Goal: Obtain resource: Obtain resource

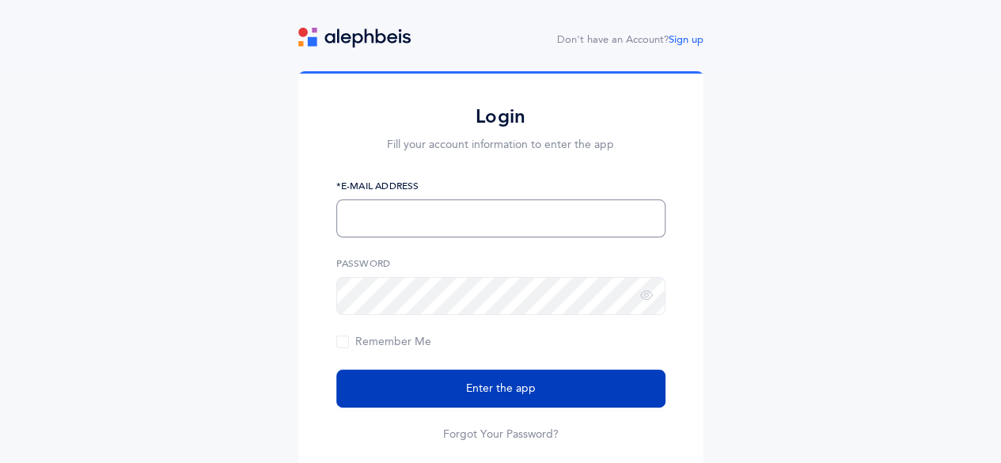
type input "[EMAIL_ADDRESS][DOMAIN_NAME]"
click at [456, 381] on button "Enter the app" at bounding box center [500, 389] width 329 height 38
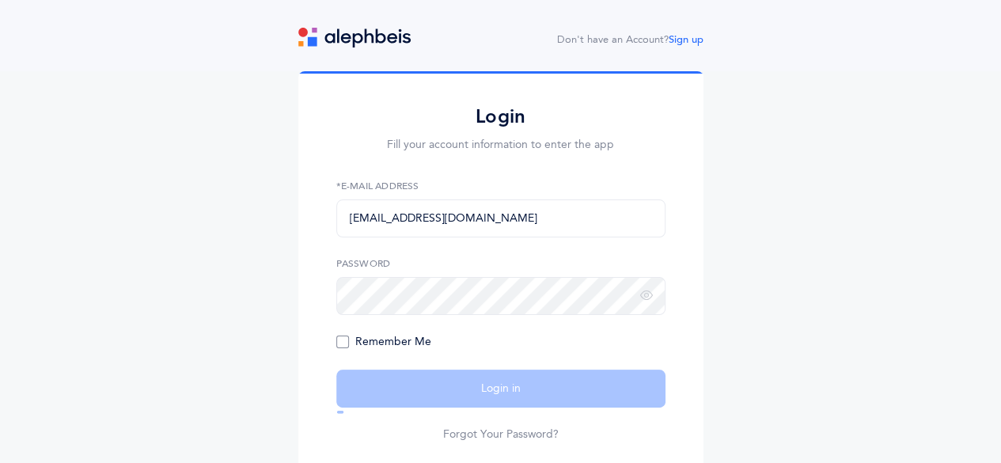
click at [336, 336] on span "Remember Me" at bounding box center [383, 342] width 95 height 13
click at [0, 0] on input "Remember Me" at bounding box center [0, 0] width 0 height 0
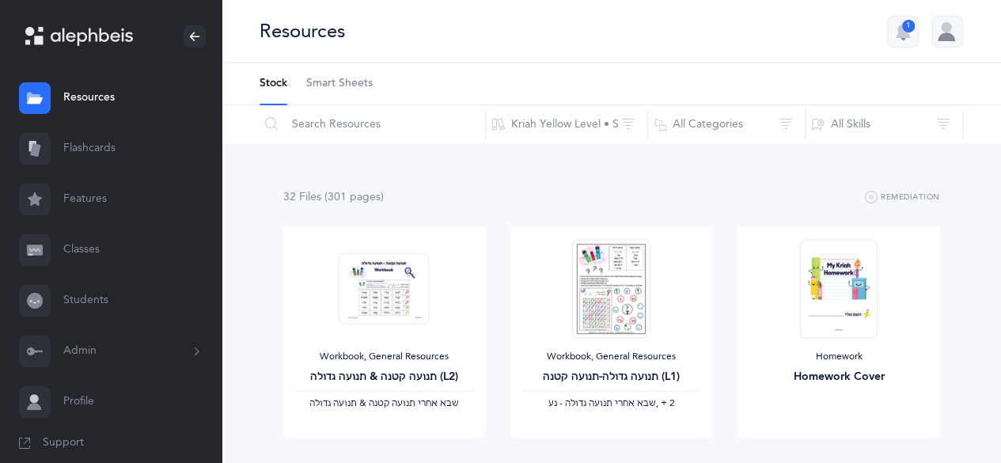
click at [362, 89] on span "Smart Sheets" at bounding box center [339, 84] width 66 height 16
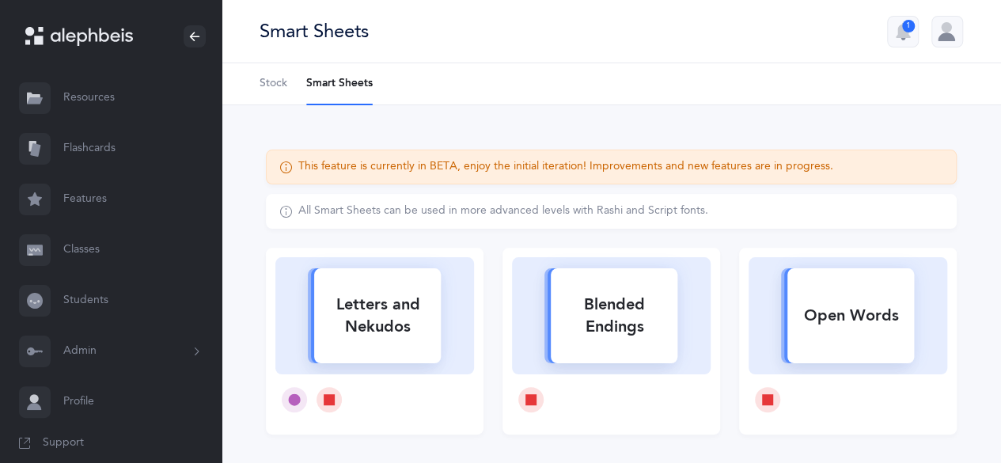
click at [385, 322] on div "Letters and Nekudos" at bounding box center [377, 315] width 127 height 63
select select
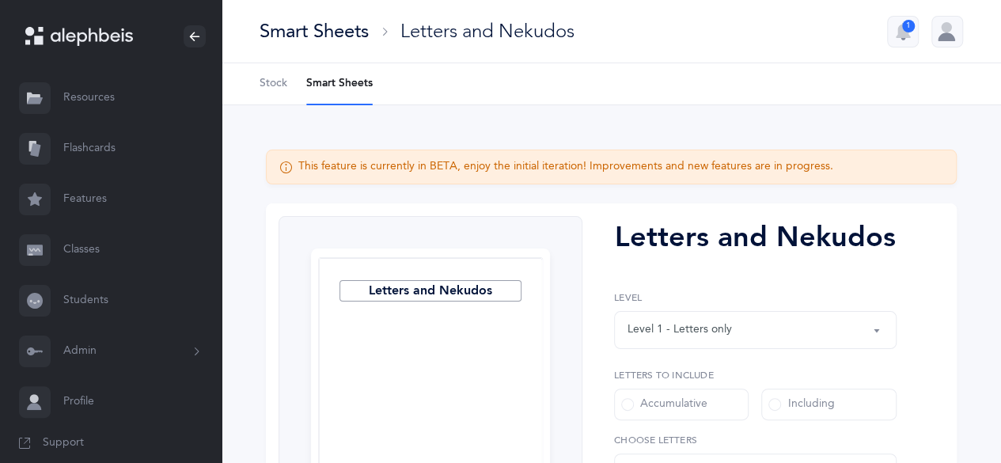
select select "27"
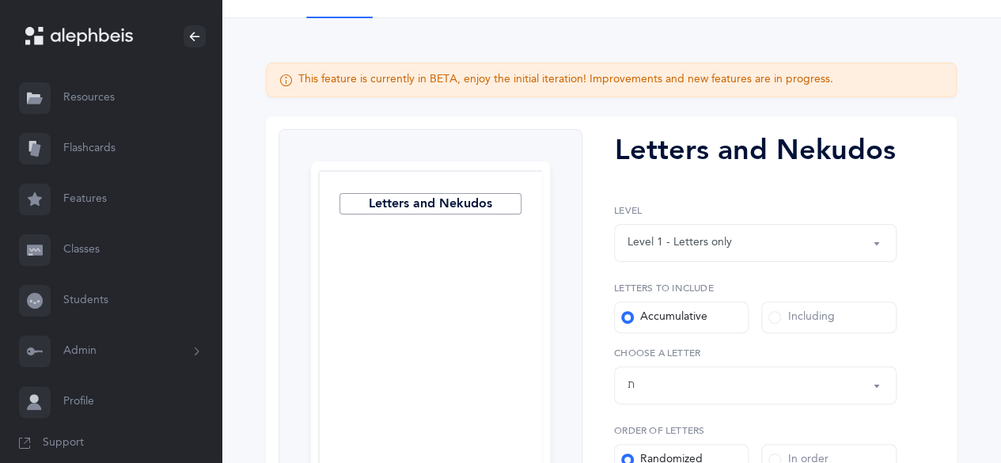
scroll to position [161, 0]
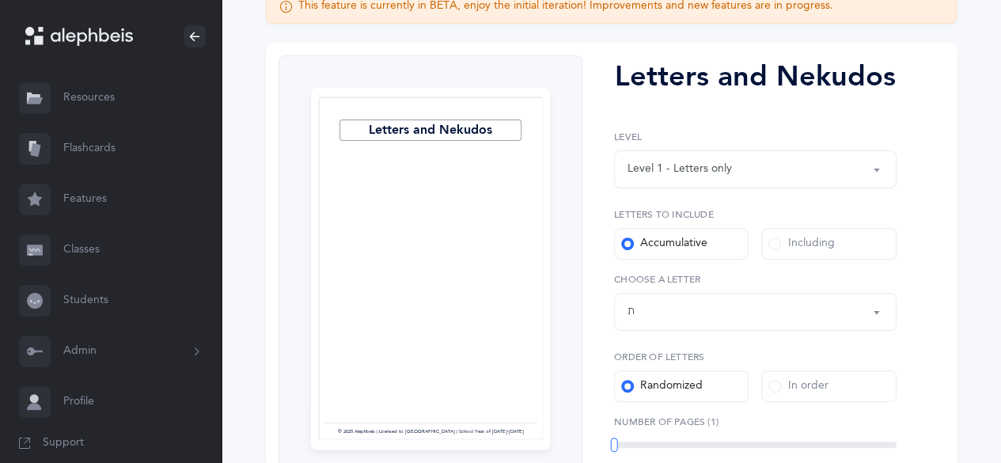
click at [825, 160] on div "Level 1 - Letters only" at bounding box center [756, 169] width 256 height 27
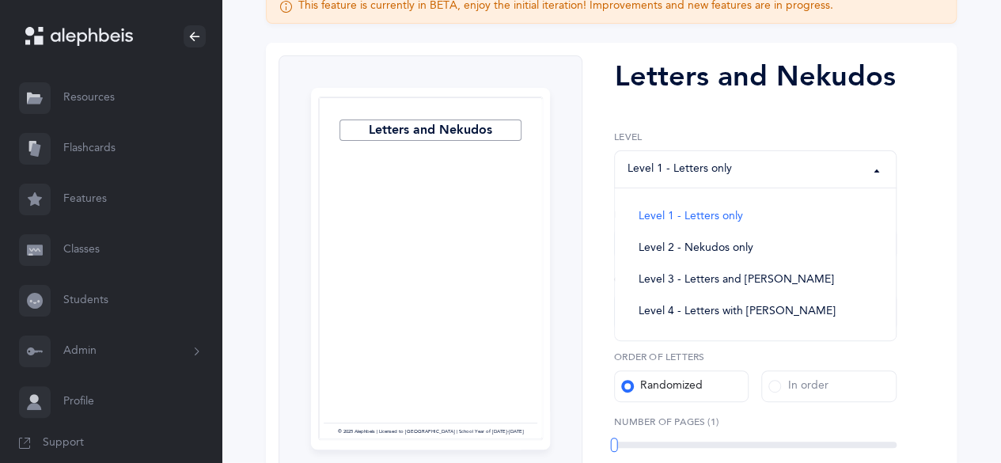
click at [942, 182] on div "Letters and Nekudos Page 1 © 2025 Alephbeis | Licensed to Silverstein Hebrew Ac…" at bounding box center [611, 359] width 691 height 633
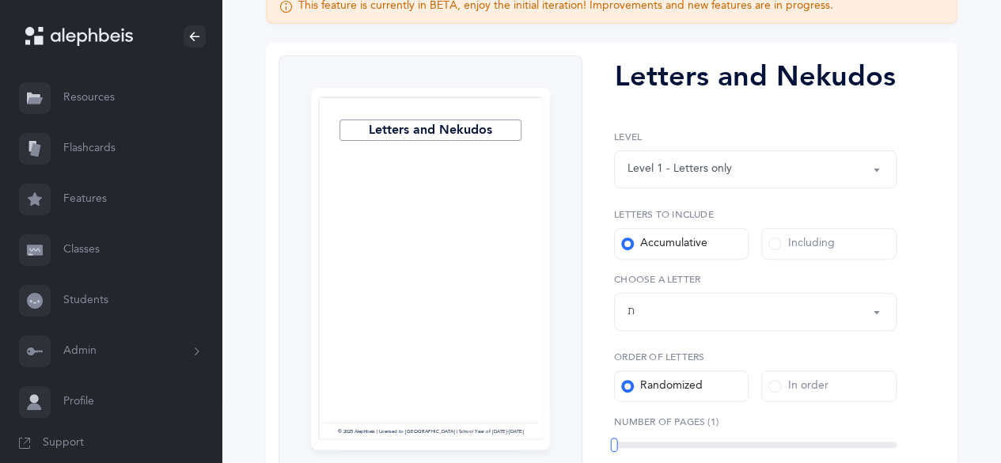
click at [825, 165] on div "Level 1 - Letters only" at bounding box center [756, 169] width 256 height 27
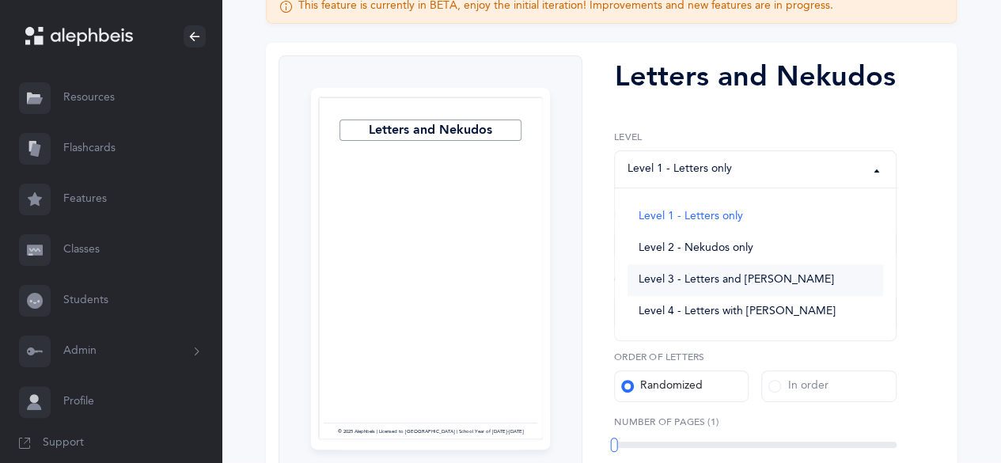
click at [765, 282] on span "Level 3 - Letters and Nekudos" at bounding box center [737, 280] width 196 height 14
select select "3"
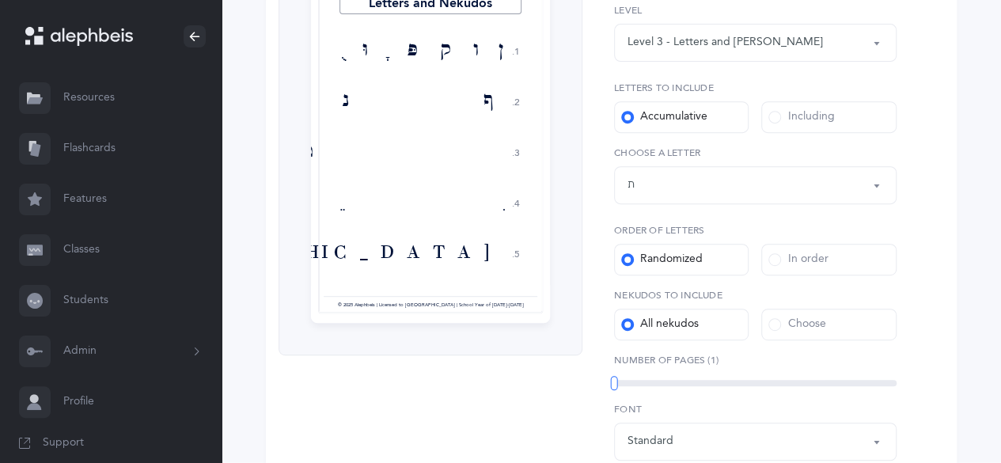
scroll to position [318, 0]
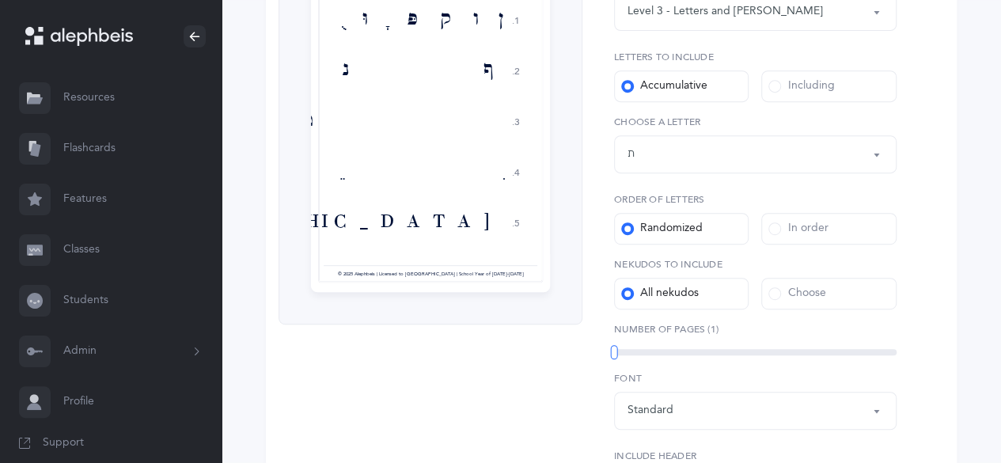
click at [811, 286] on div "Choose" at bounding box center [797, 294] width 57 height 16
click at [0, 0] on input "Choose" at bounding box center [0, 0] width 0 height 0
select select
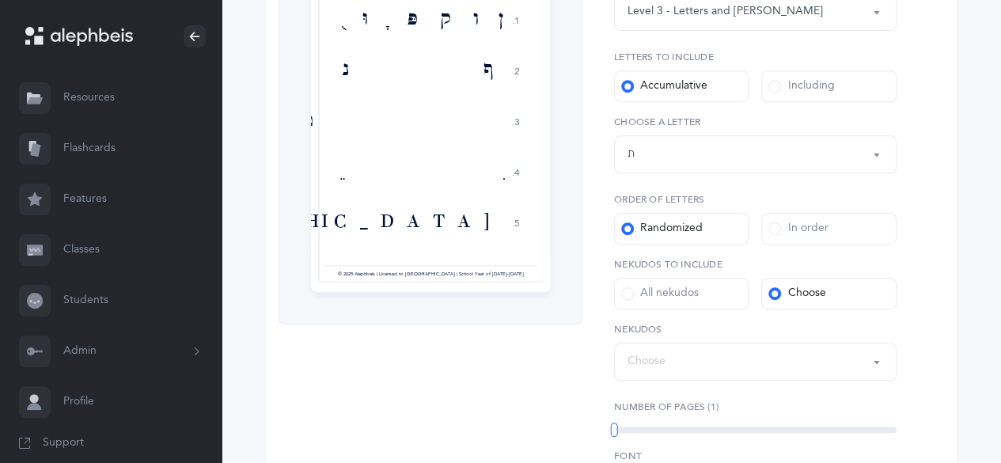
click at [716, 290] on label "All nekudos" at bounding box center [681, 294] width 135 height 32
click at [0, 0] on input "All nekudos" at bounding box center [0, 0] width 0 height 0
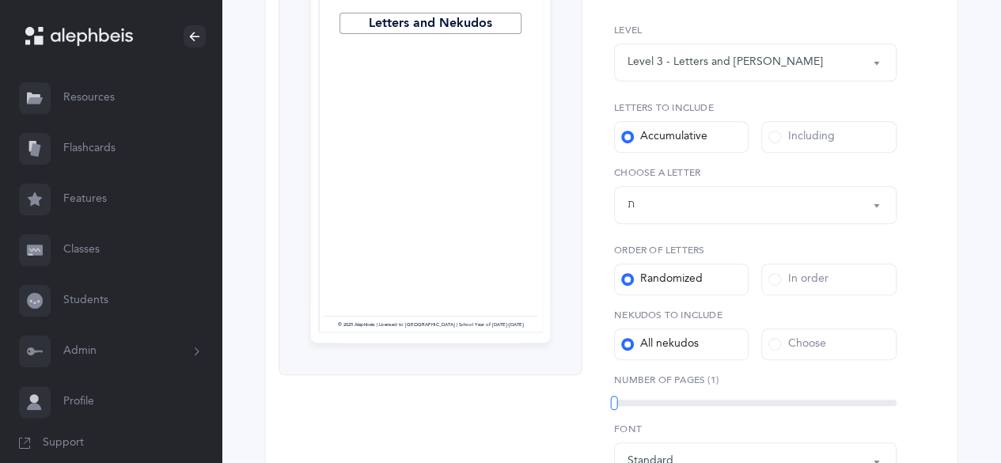
scroll to position [228, 0]
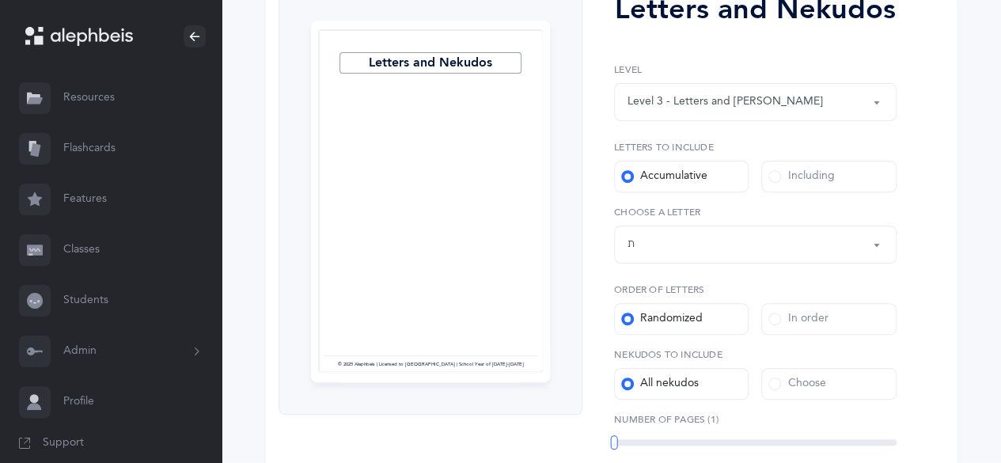
click at [788, 106] on div "Level 3 - Letters and Nekudos" at bounding box center [756, 102] width 256 height 27
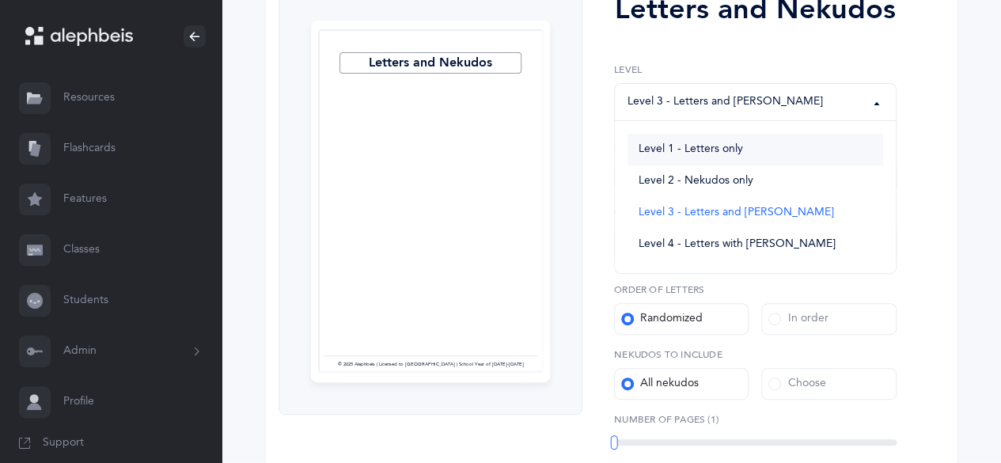
click at [724, 135] on link "Level 1 - Letters only" at bounding box center [756, 150] width 256 height 32
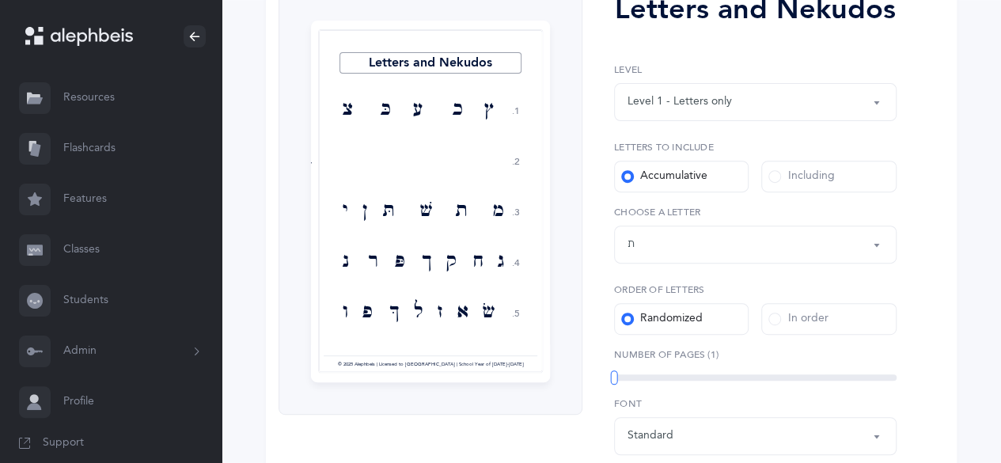
click at [819, 95] on div "Level 1 - Letters only" at bounding box center [756, 102] width 256 height 27
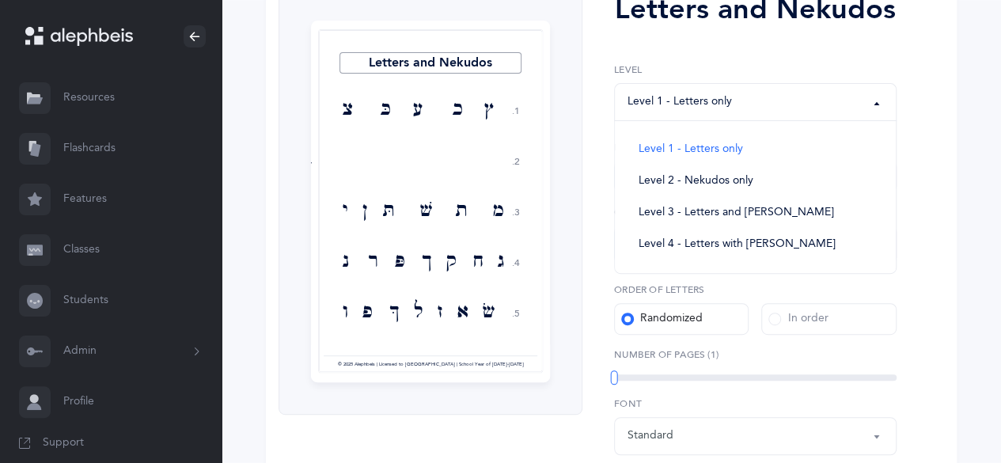
click at [825, 97] on div "Level 1 - Letters only" at bounding box center [756, 102] width 256 height 27
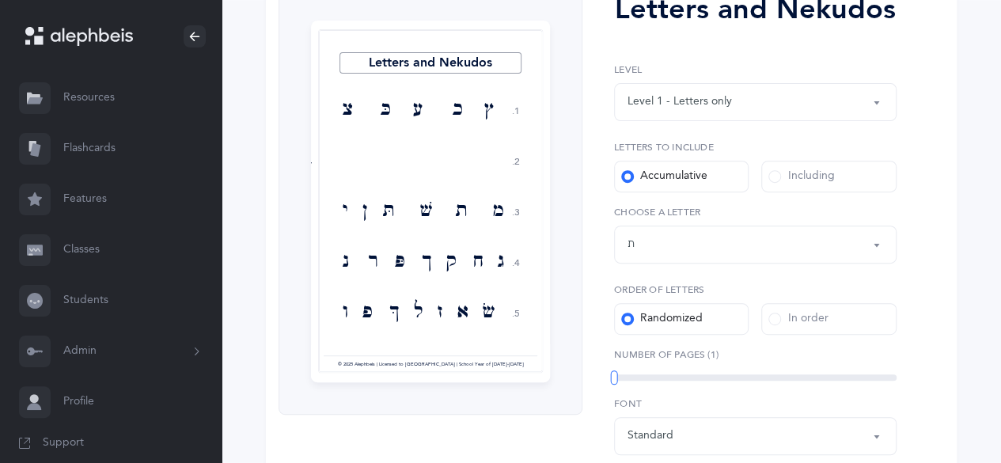
click at [824, 98] on div "Level 1 - Letters only" at bounding box center [756, 102] width 256 height 27
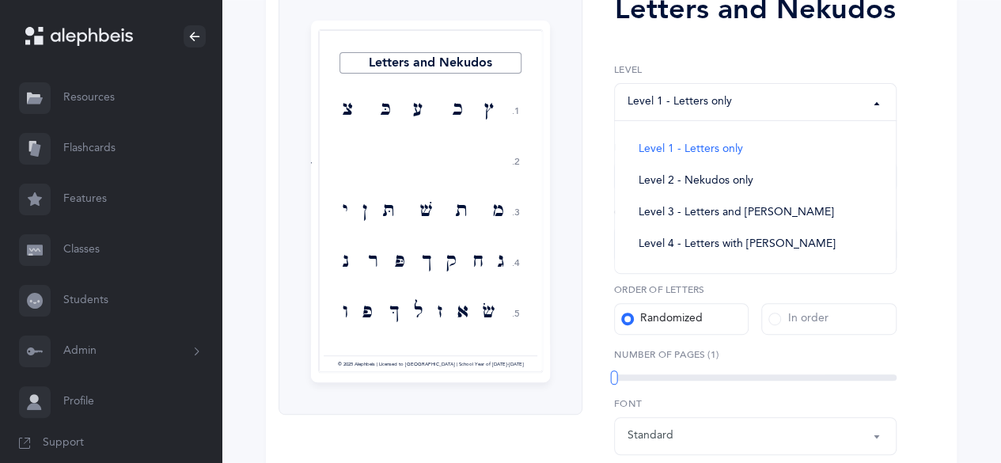
click at [823, 97] on div "Level 1 - Letters only" at bounding box center [756, 102] width 256 height 27
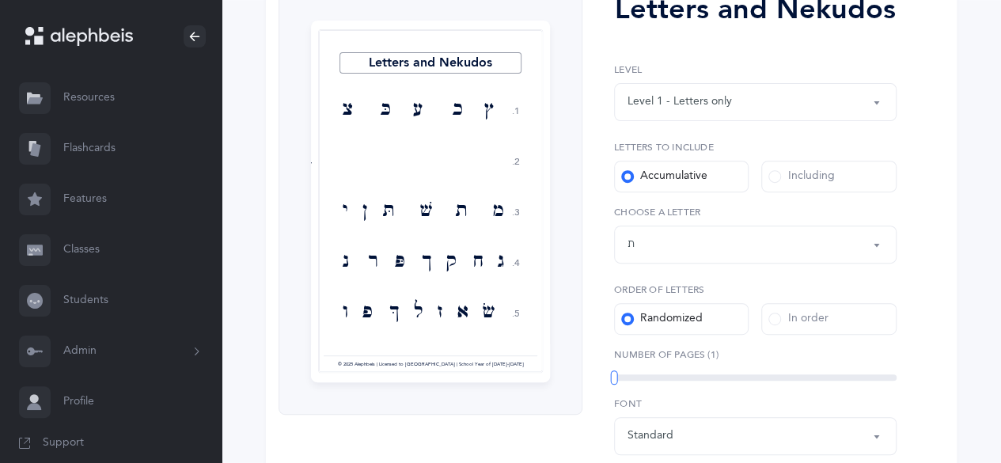
click at [815, 101] on div "Level 1 - Letters only" at bounding box center [756, 102] width 256 height 27
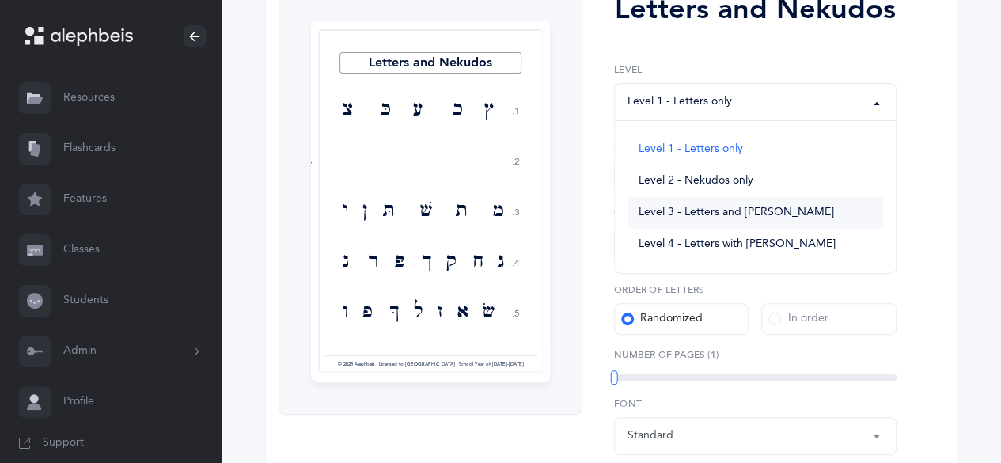
click at [746, 220] on link "Level 3 - Letters and Nekudos" at bounding box center [756, 213] width 256 height 32
select select "3"
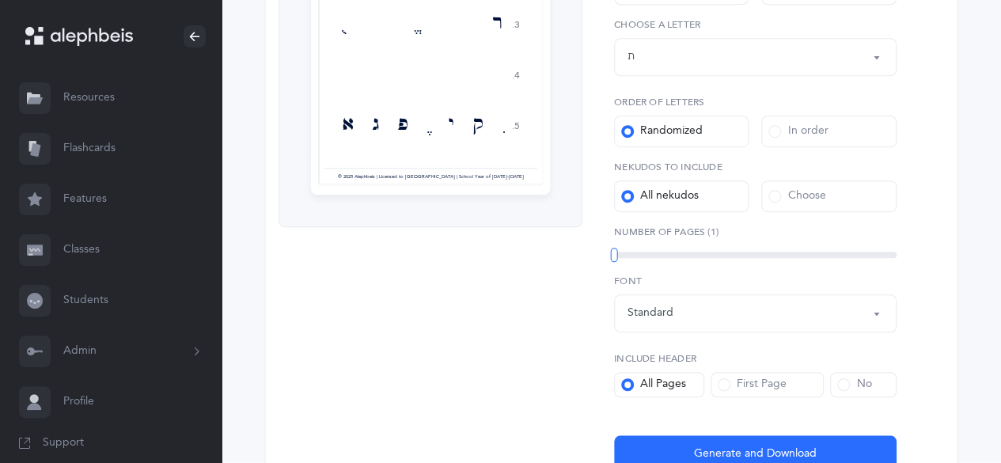
scroll to position [423, 0]
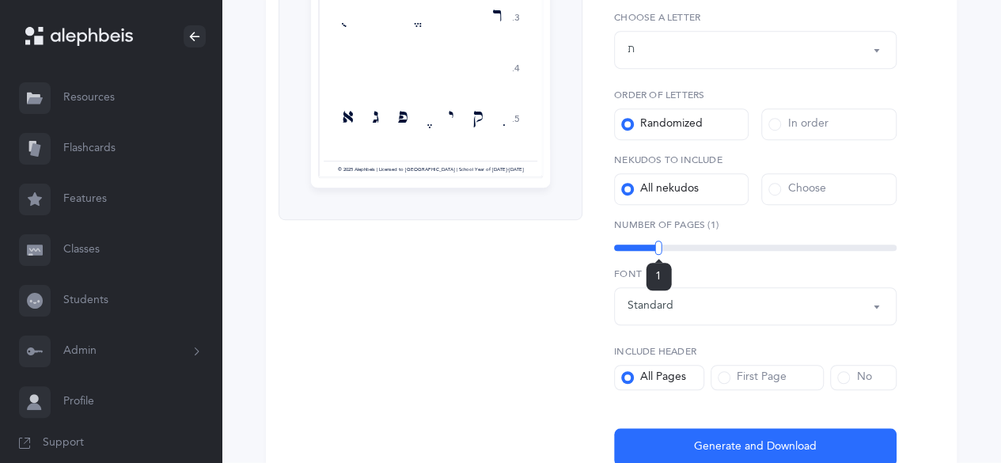
drag, startPoint x: 621, startPoint y: 245, endPoint x: 682, endPoint y: 248, distance: 61.0
click at [682, 248] on div "1" at bounding box center [755, 248] width 283 height 6
drag, startPoint x: 730, startPoint y: 222, endPoint x: 709, endPoint y: 219, distance: 20.8
click at [728, 222] on label "Number of Pages (1)" at bounding box center [755, 225] width 283 height 14
click at [709, 219] on label "Number of Pages (1)" at bounding box center [755, 225] width 283 height 14
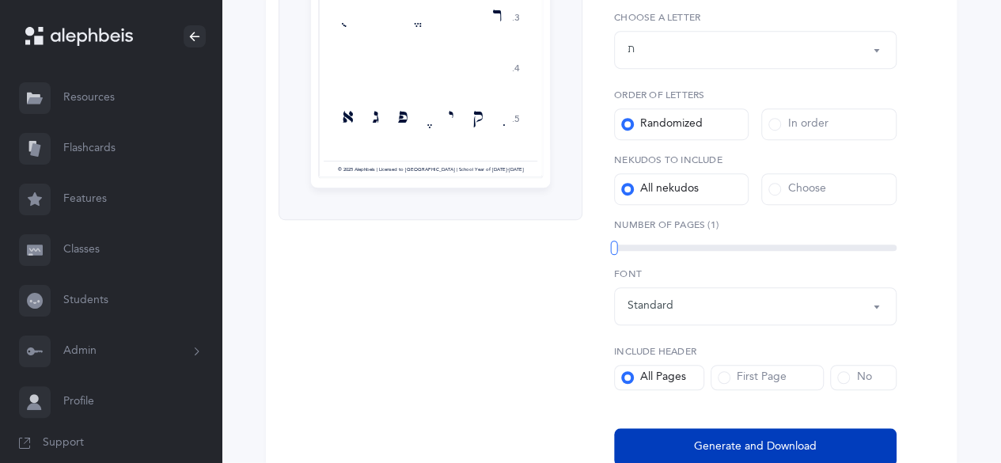
click at [757, 452] on span "Generate and Download" at bounding box center [755, 447] width 123 height 17
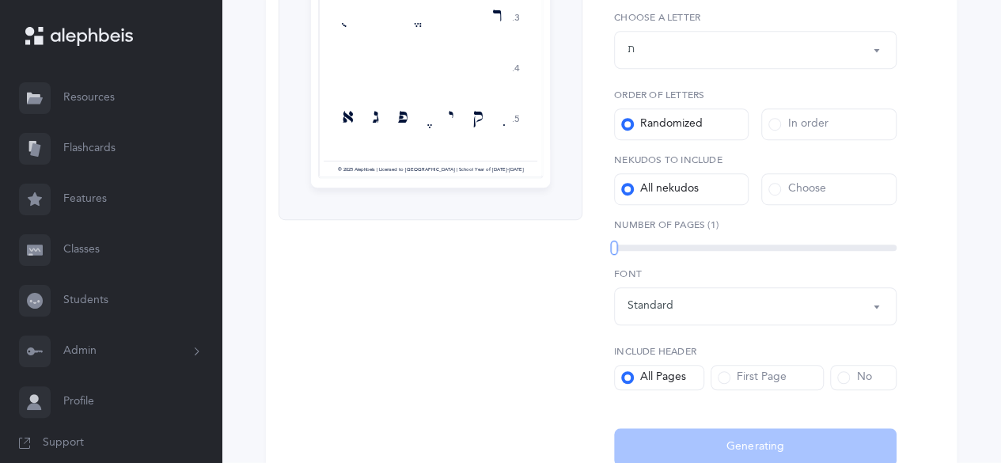
select select "3"
select select "27"
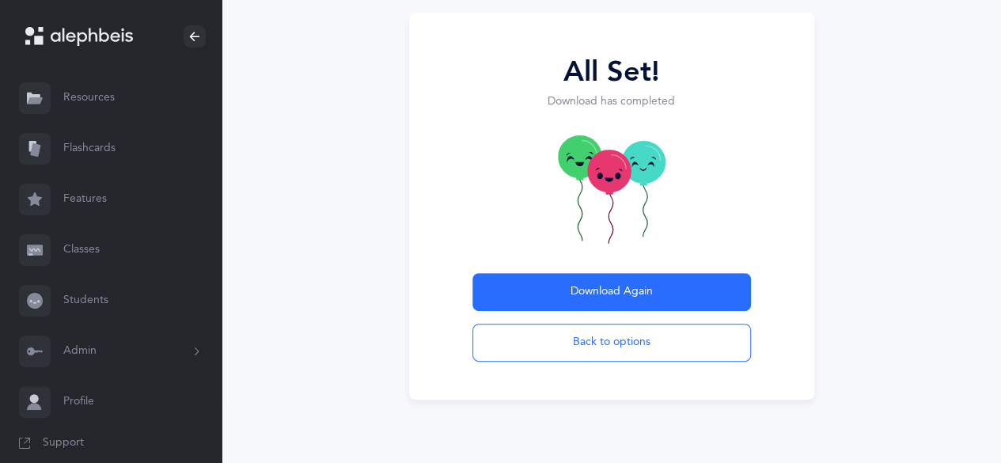
scroll to position [163, 0]
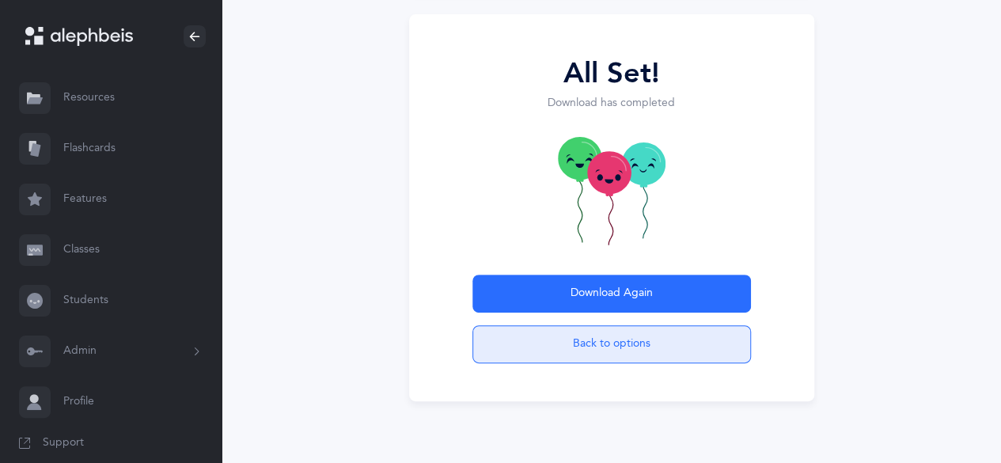
click at [618, 338] on button "Back to options" at bounding box center [612, 344] width 279 height 38
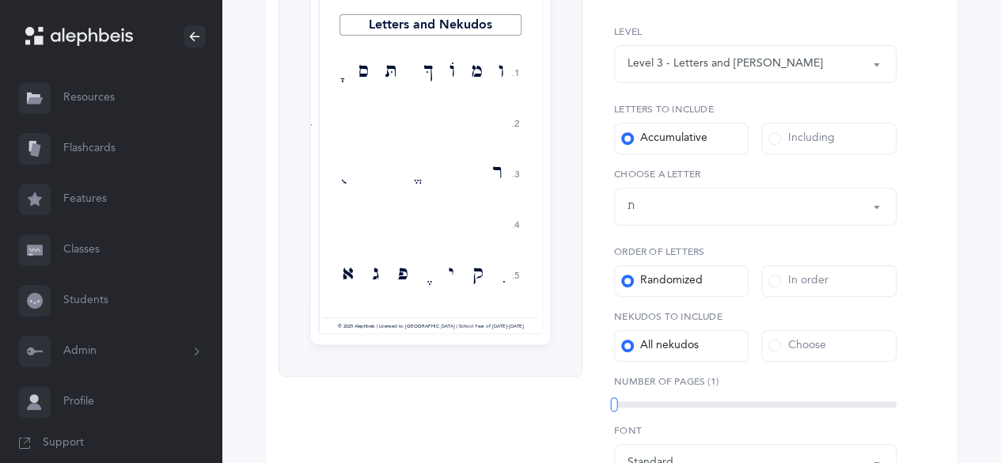
scroll to position [279, 0]
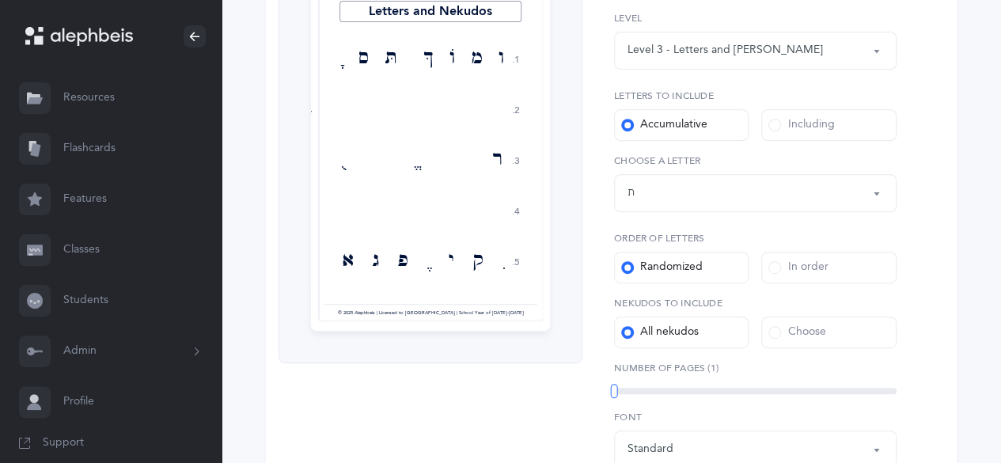
click at [829, 208] on button "Letters up until: ת" at bounding box center [755, 193] width 283 height 38
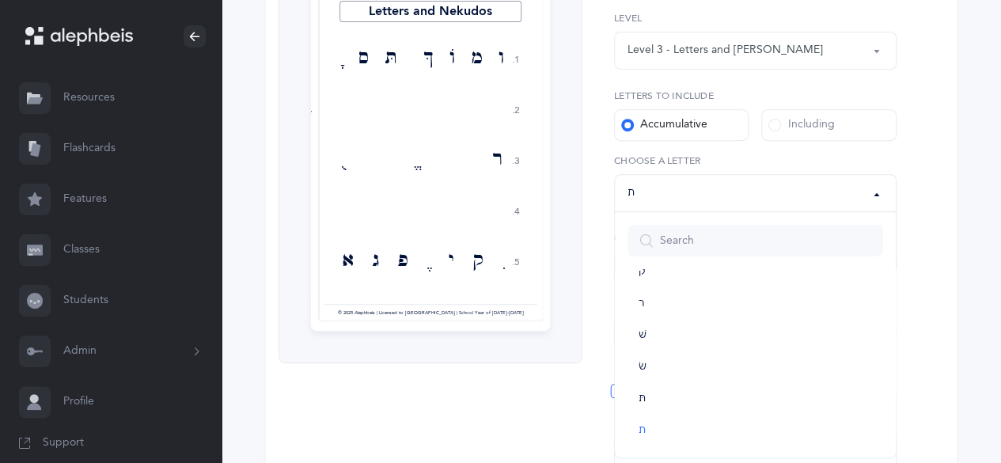
click at [807, 198] on div "Letters up until: ת" at bounding box center [756, 193] width 256 height 27
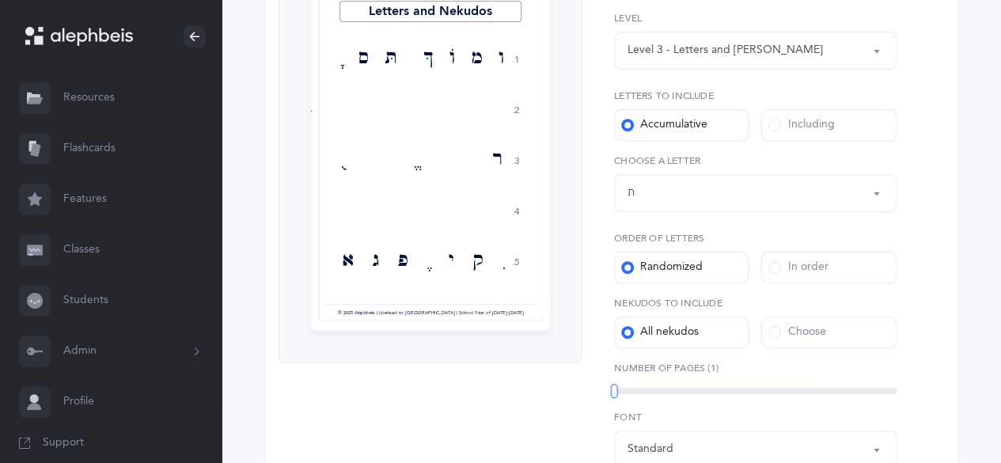
click at [682, 184] on div "Letters up until: ת" at bounding box center [756, 193] width 256 height 27
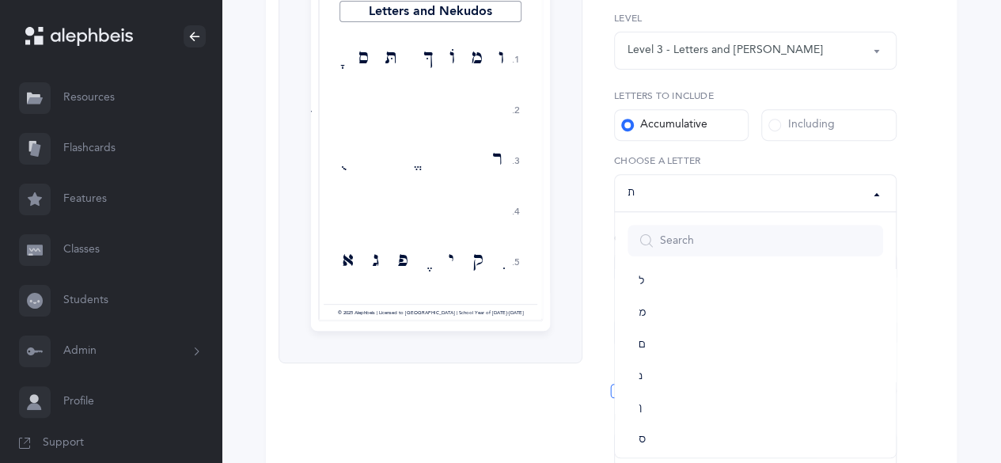
scroll to position [0, 0]
click at [875, 188] on button "Letters up until: ת" at bounding box center [755, 193] width 283 height 38
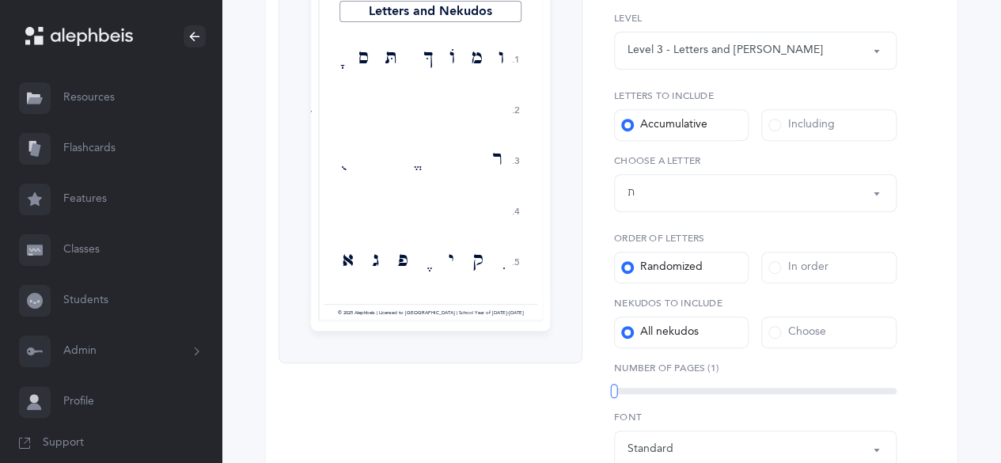
click at [803, 126] on div "Including" at bounding box center [802, 125] width 66 height 16
click at [0, 0] on input "Including" at bounding box center [0, 0] width 0 height 0
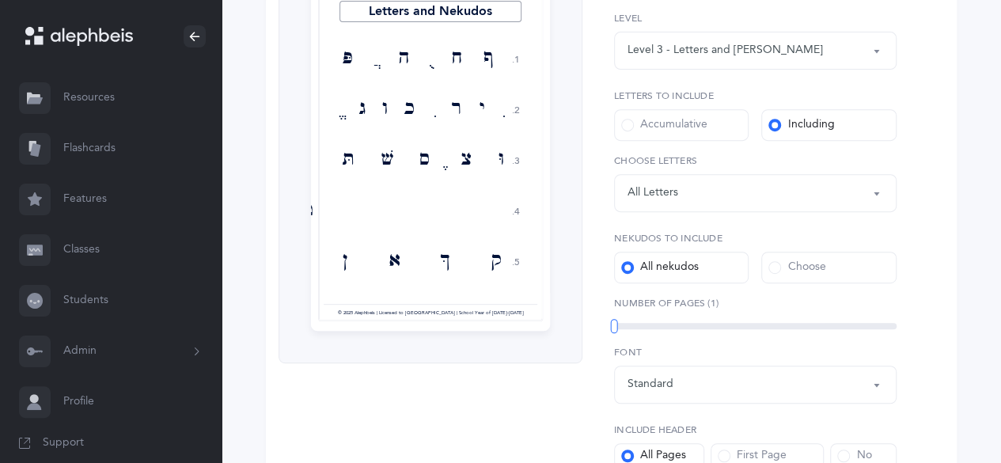
click at [729, 305] on label "Number of Pages (1)" at bounding box center [755, 303] width 283 height 14
click at [665, 325] on div "1" at bounding box center [755, 326] width 283 height 6
click at [705, 287] on div "Letters and Nekudos Level 1 - Letters only Level 2 - Nekudos only Level 3 - Let…" at bounding box center [749, 241] width 333 height 608
drag, startPoint x: 714, startPoint y: 301, endPoint x: 655, endPoint y: 319, distance: 62.1
click at [698, 302] on label "Number of Pages (1)" at bounding box center [755, 303] width 283 height 14
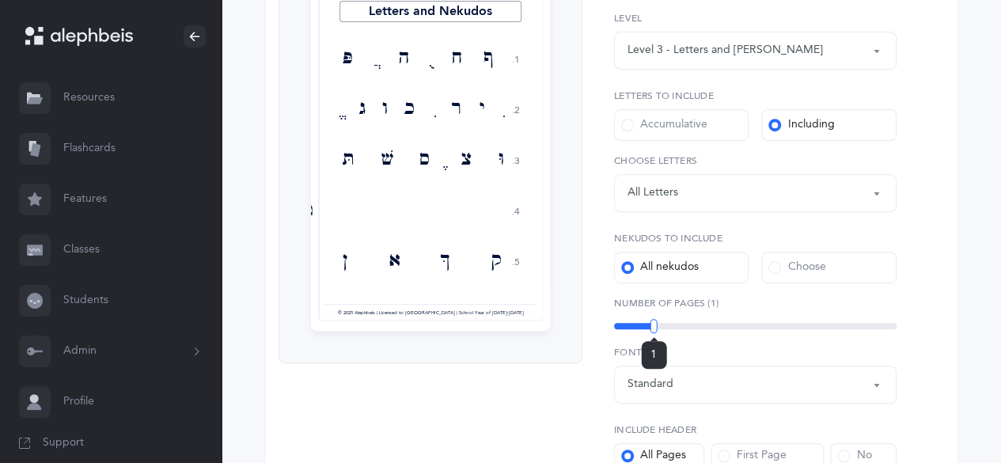
drag, startPoint x: 655, startPoint y: 319, endPoint x: 621, endPoint y: 324, distance: 34.4
click at [624, 324] on div "1" at bounding box center [755, 326] width 283 height 13
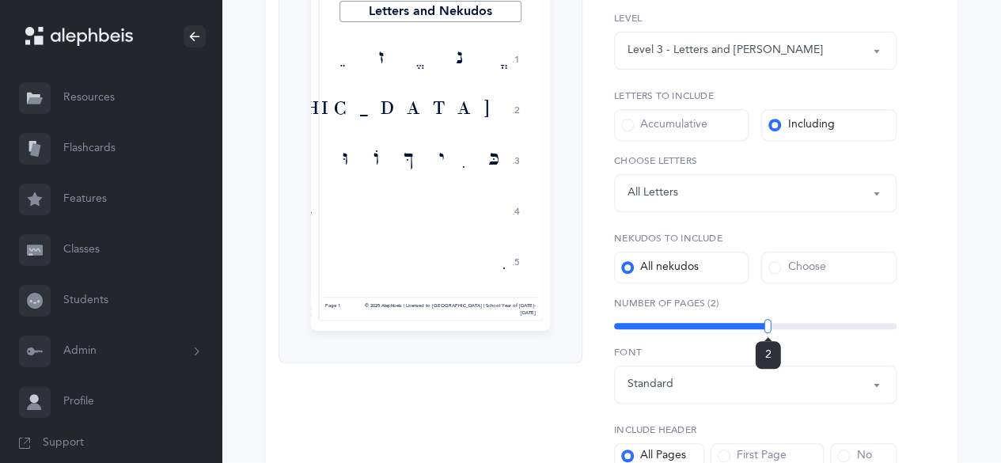
drag, startPoint x: 621, startPoint y: 324, endPoint x: 768, endPoint y: 323, distance: 147.2
click at [768, 323] on div at bounding box center [768, 326] width 7 height 14
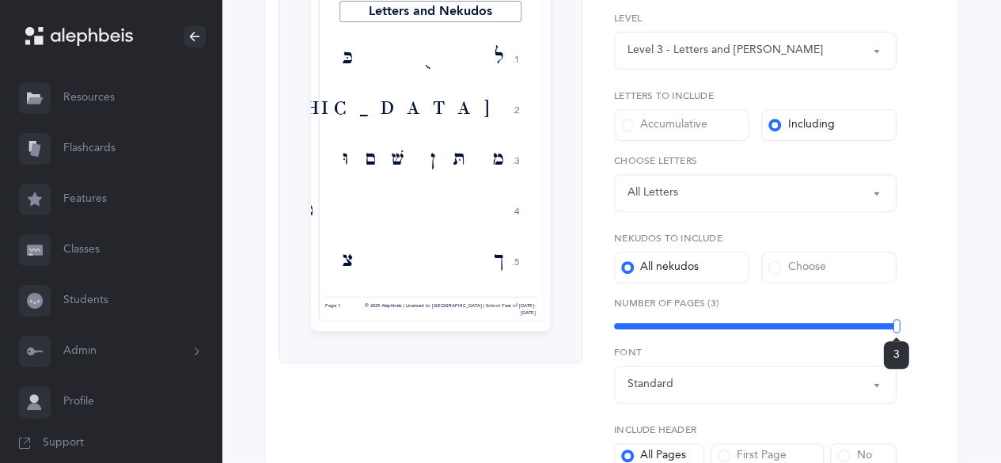
drag, startPoint x: 755, startPoint y: 330, endPoint x: 926, endPoint y: 317, distance: 171.5
click at [926, 317] on div "Letters and Nekudos 1. 2. 3. 4. 5. ל ֻ כּ ַ מ תּ ן שׁ ם וּ ט ך צ ב ח וֹ ץ ג ז ד…" at bounding box center [611, 273] width 691 height 698
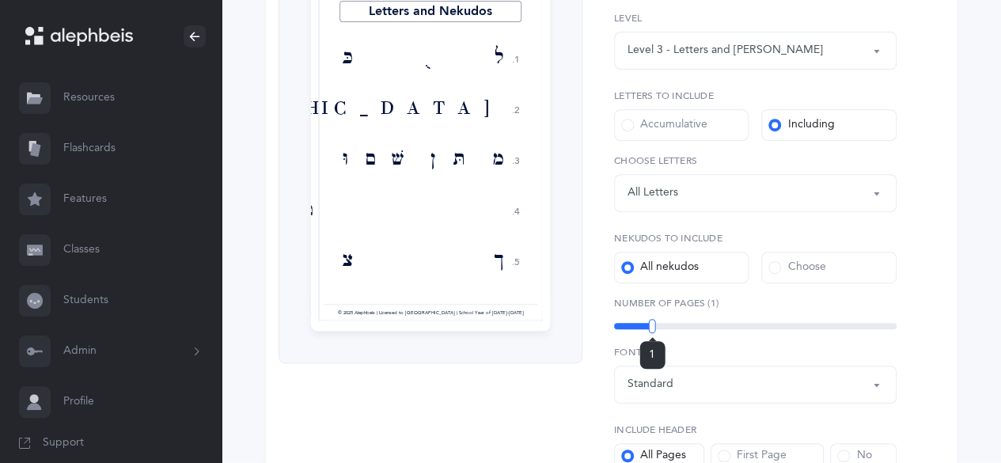
drag, startPoint x: 666, startPoint y: 321, endPoint x: 649, endPoint y: 324, distance: 16.9
click at [649, 324] on div "1" at bounding box center [755, 326] width 283 height 13
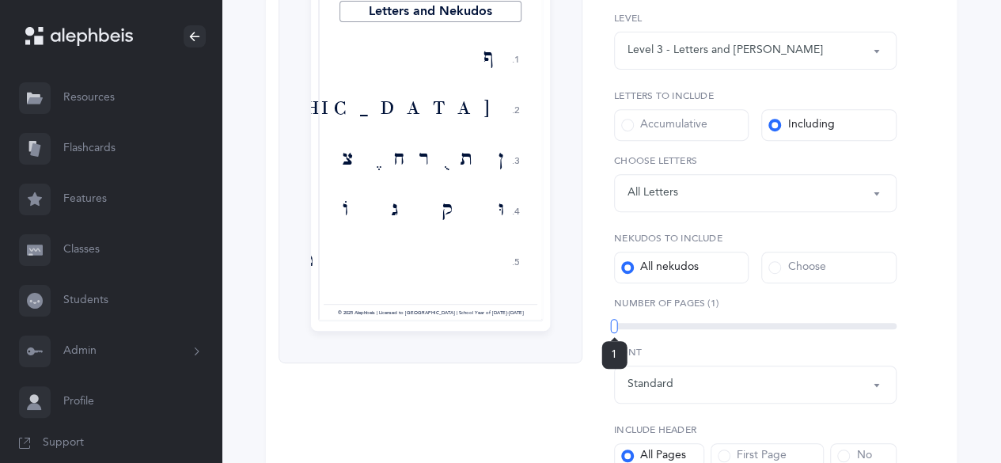
drag, startPoint x: 649, startPoint y: 324, endPoint x: 578, endPoint y: 329, distance: 71.4
click at [578, 329] on div "Letters and Nekudos 1. 2. 3. 4. 5. ף ְ ן ת ֻ ר ח ֶ צ וּ ק ג וֹ ט ך בּ ֲ ס ז שׁ …" at bounding box center [611, 240] width 691 height 633
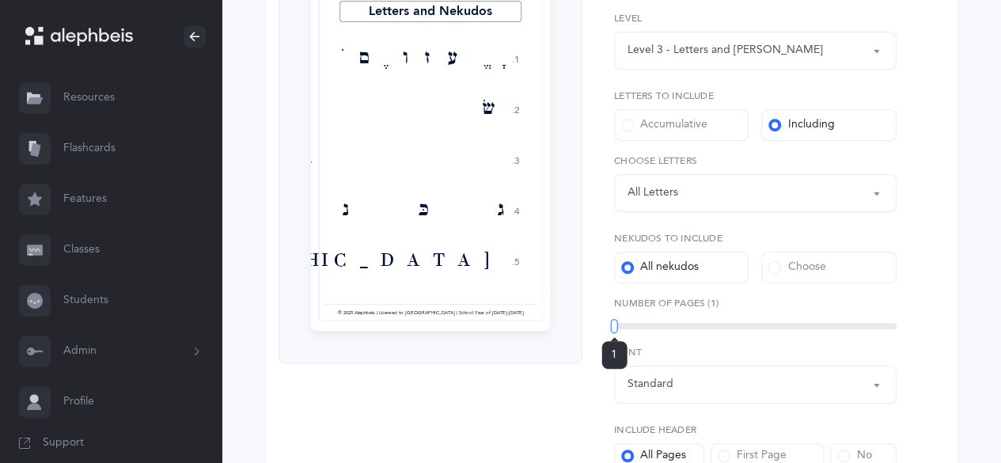
drag, startPoint x: 624, startPoint y: 321, endPoint x: 612, endPoint y: 331, distance: 15.2
click at [614, 329] on div "1" at bounding box center [755, 326] width 283 height 6
